Goal: Task Accomplishment & Management: Manage account settings

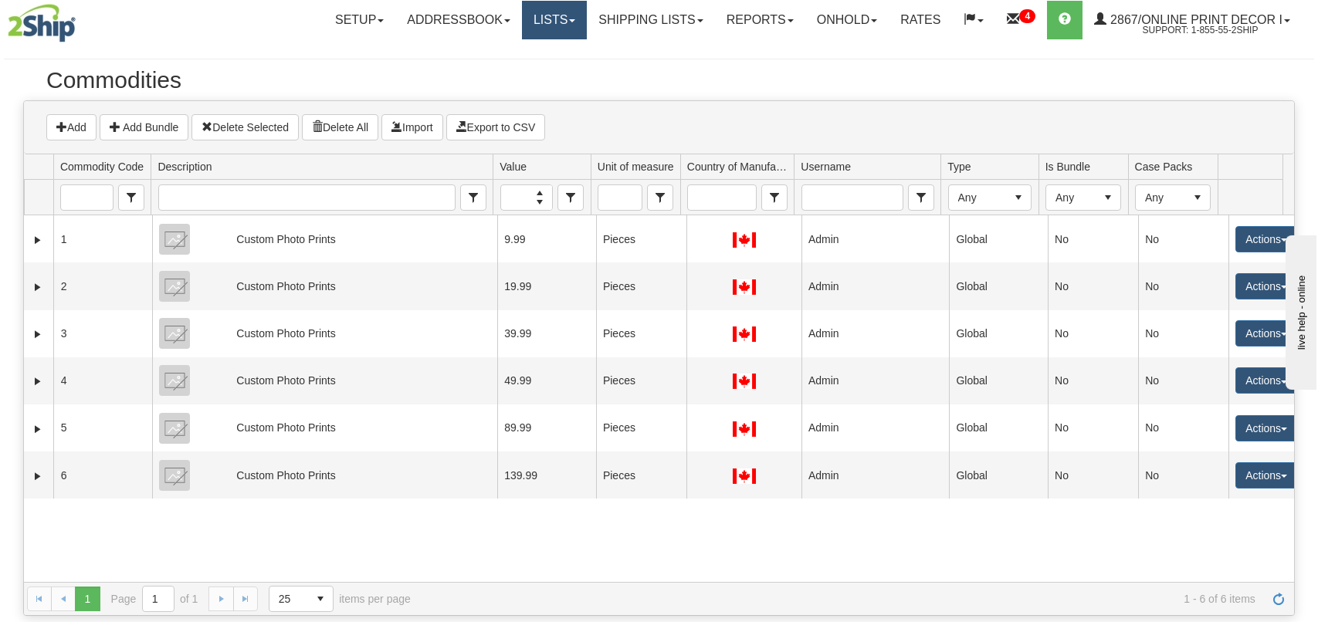
click at [572, 17] on link "Lists" at bounding box center [554, 20] width 65 height 39
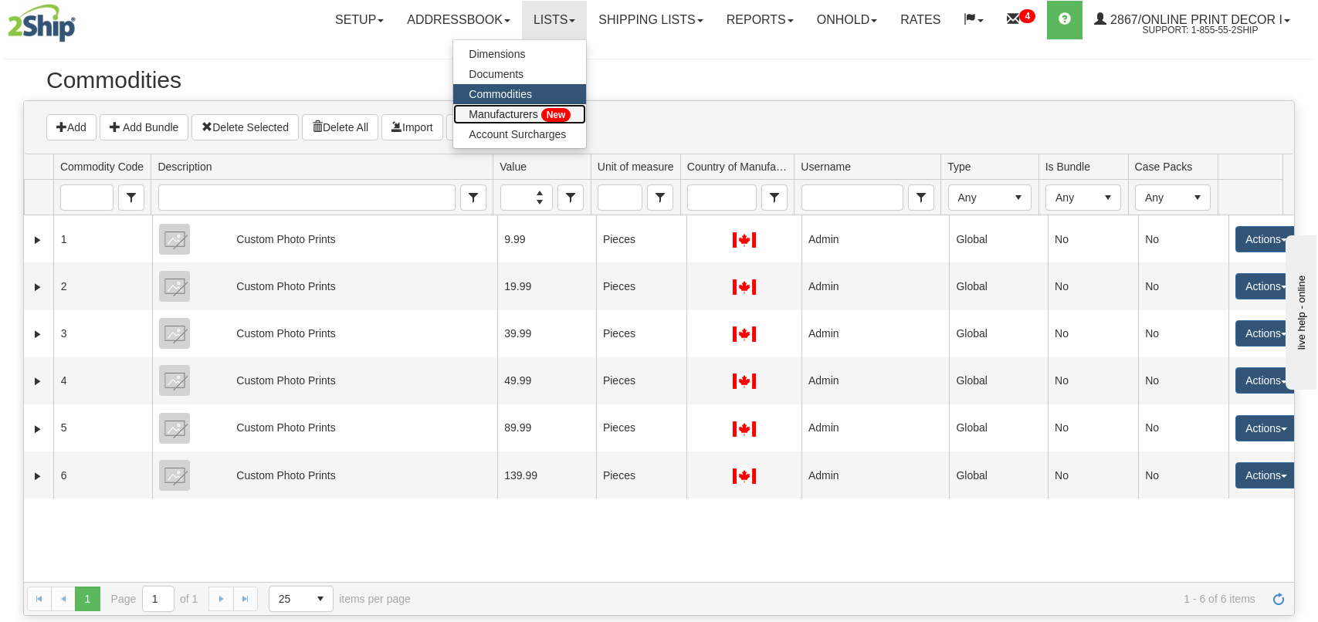
click at [511, 114] on span "Manufacturers" at bounding box center [503, 114] width 69 height 12
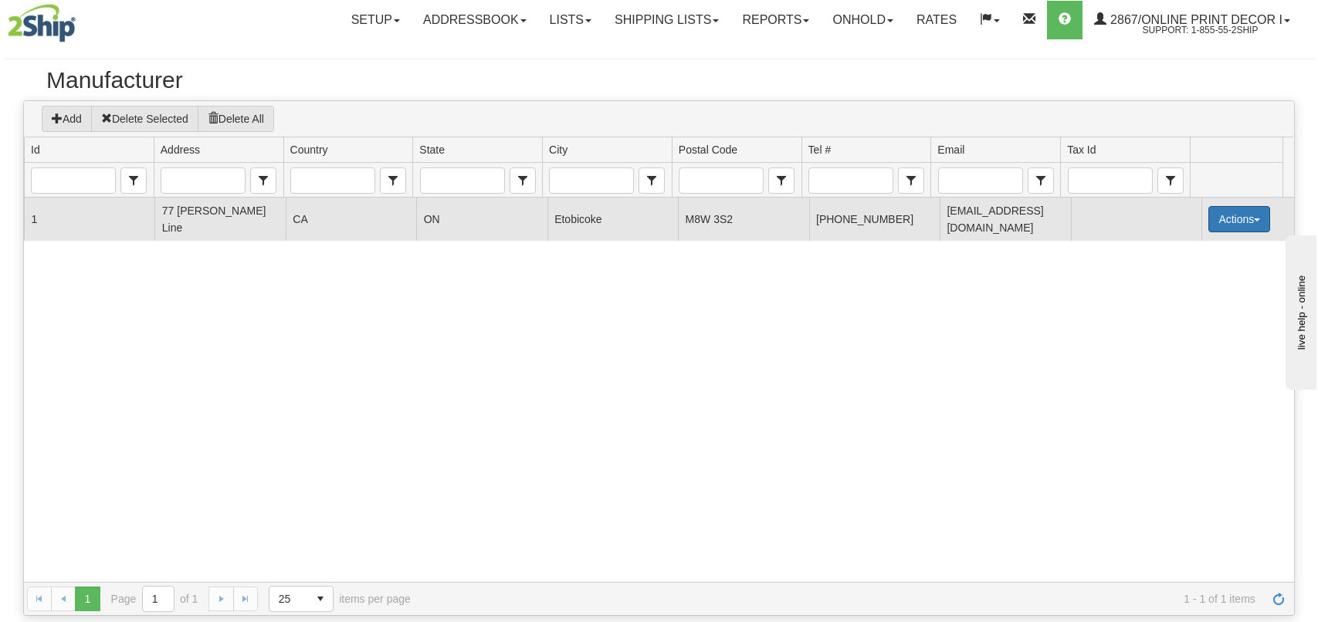
click at [1212, 220] on button "Actions" at bounding box center [1239, 219] width 62 height 26
click at [1195, 246] on link "Edit" at bounding box center [1206, 249] width 123 height 20
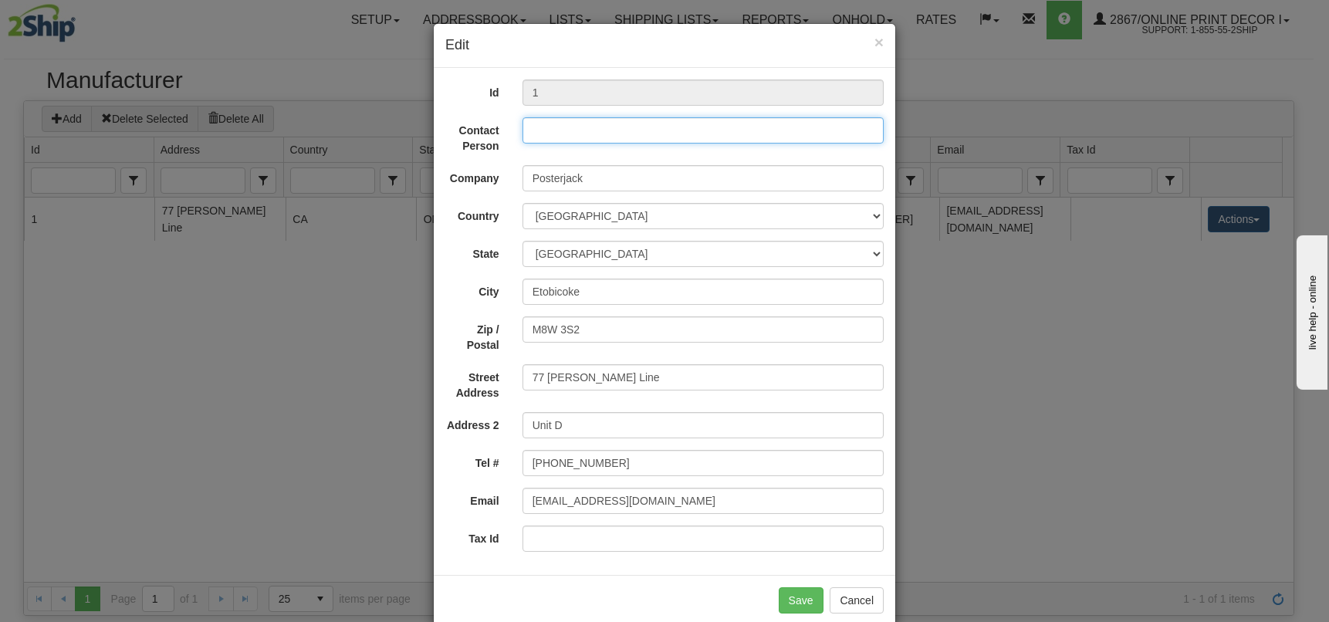
click at [566, 134] on input "Contact Person" at bounding box center [703, 130] width 361 height 26
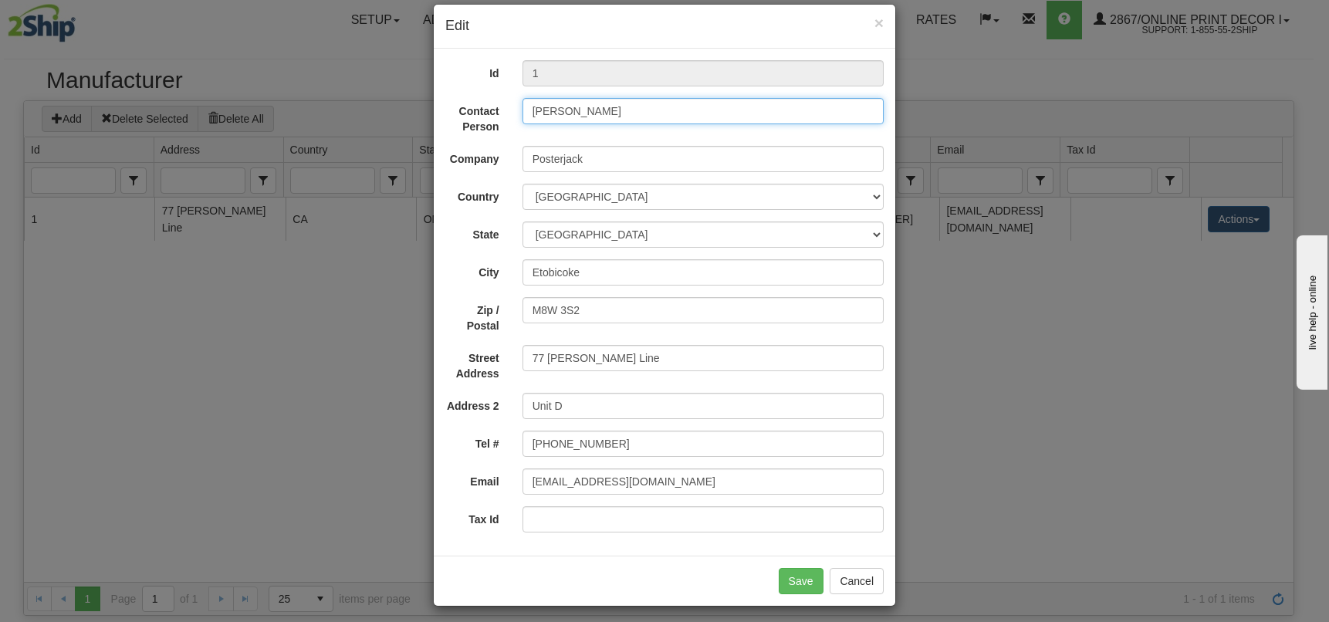
scroll to position [26, 0]
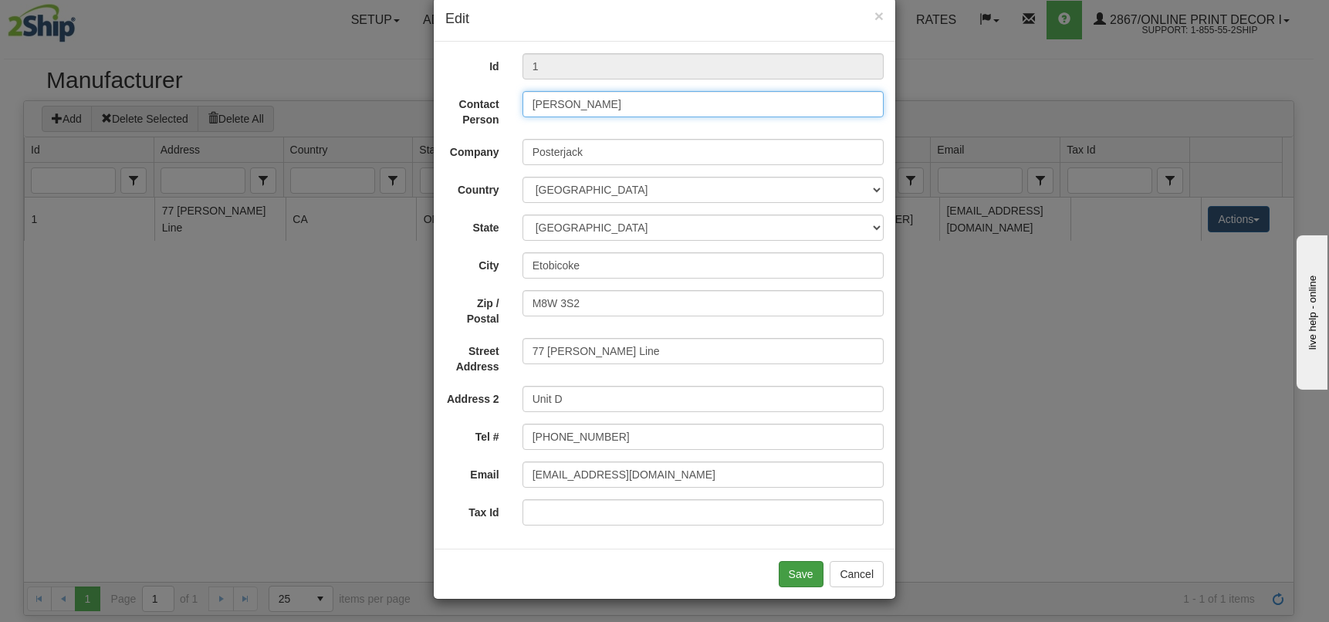
type input "Tim Faught"
click at [787, 571] on button "Save" at bounding box center [801, 574] width 45 height 26
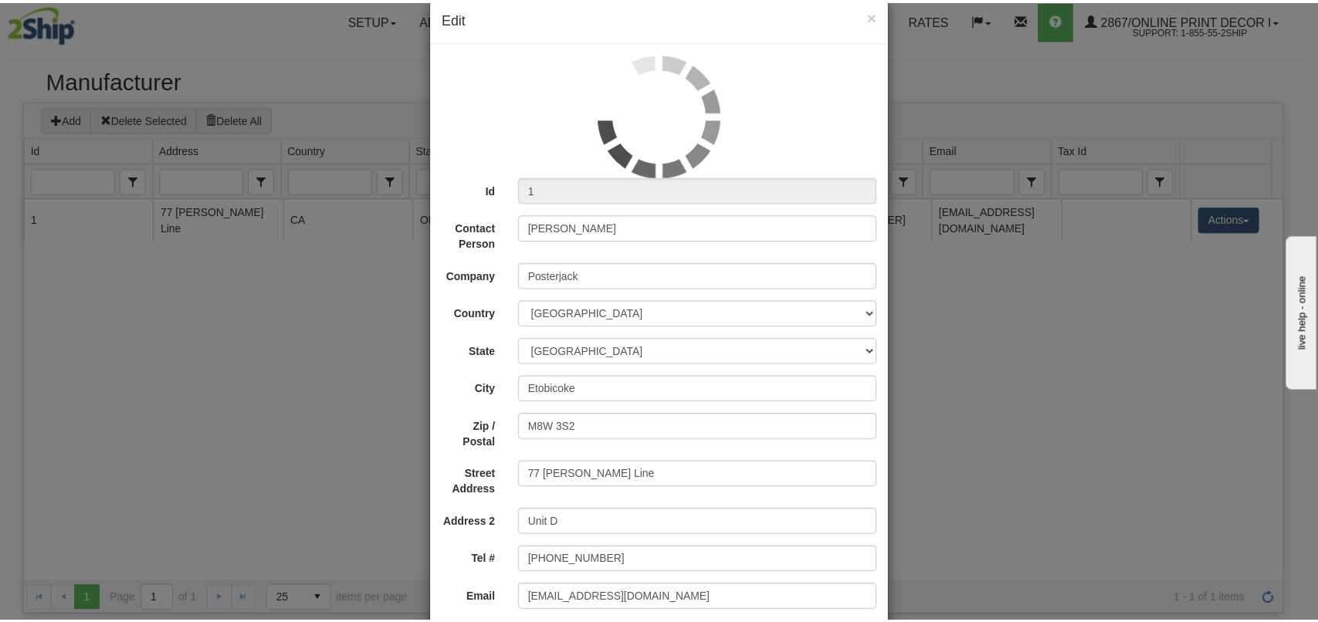
scroll to position [0, 0]
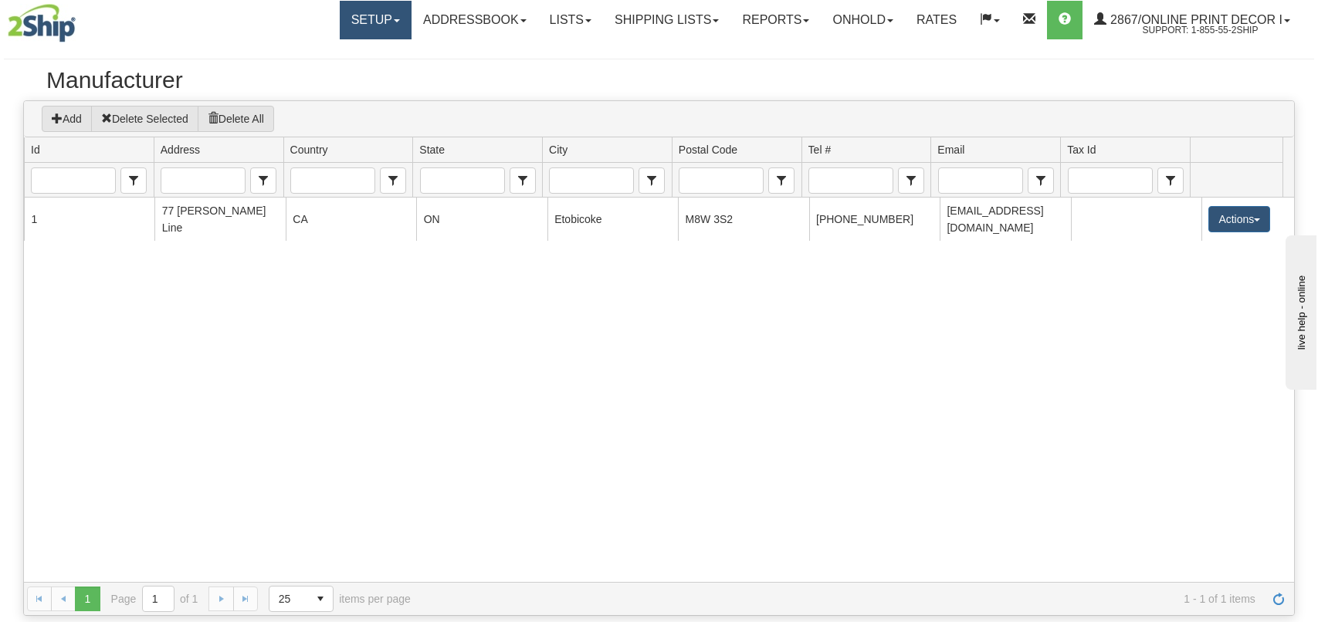
click at [367, 24] on link "Setup" at bounding box center [376, 20] width 72 height 39
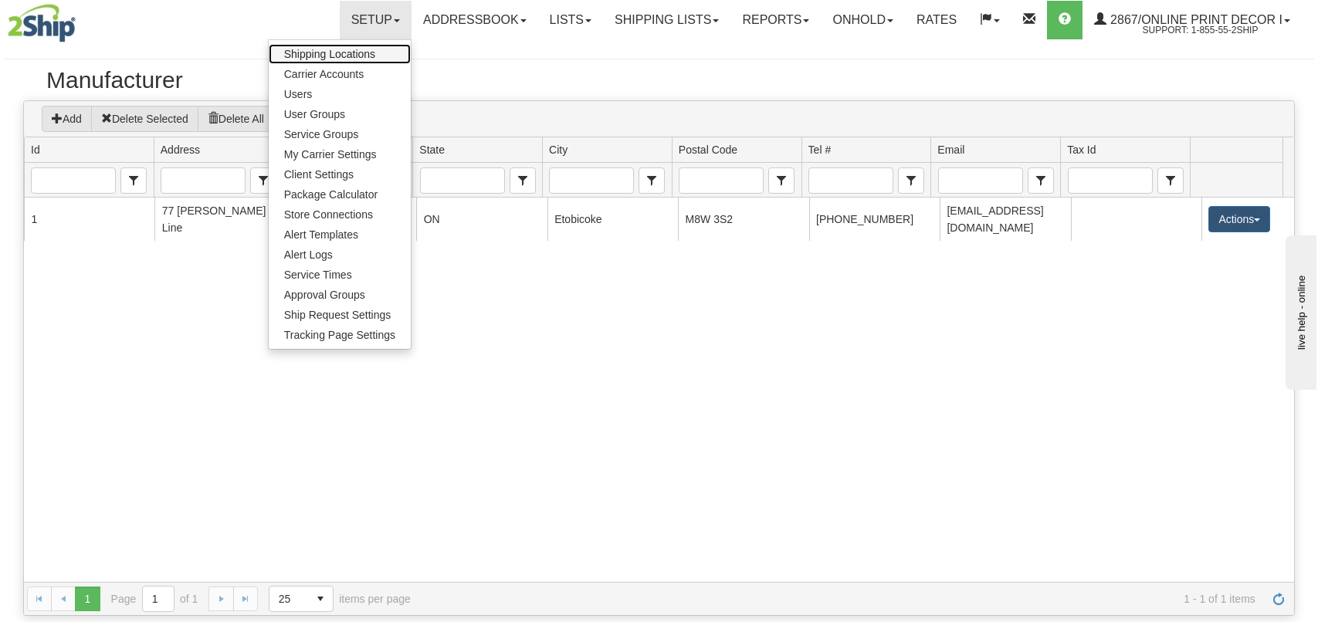
click at [314, 55] on span "Shipping Locations" at bounding box center [329, 54] width 91 height 12
